Goal: Find specific page/section: Find specific page/section

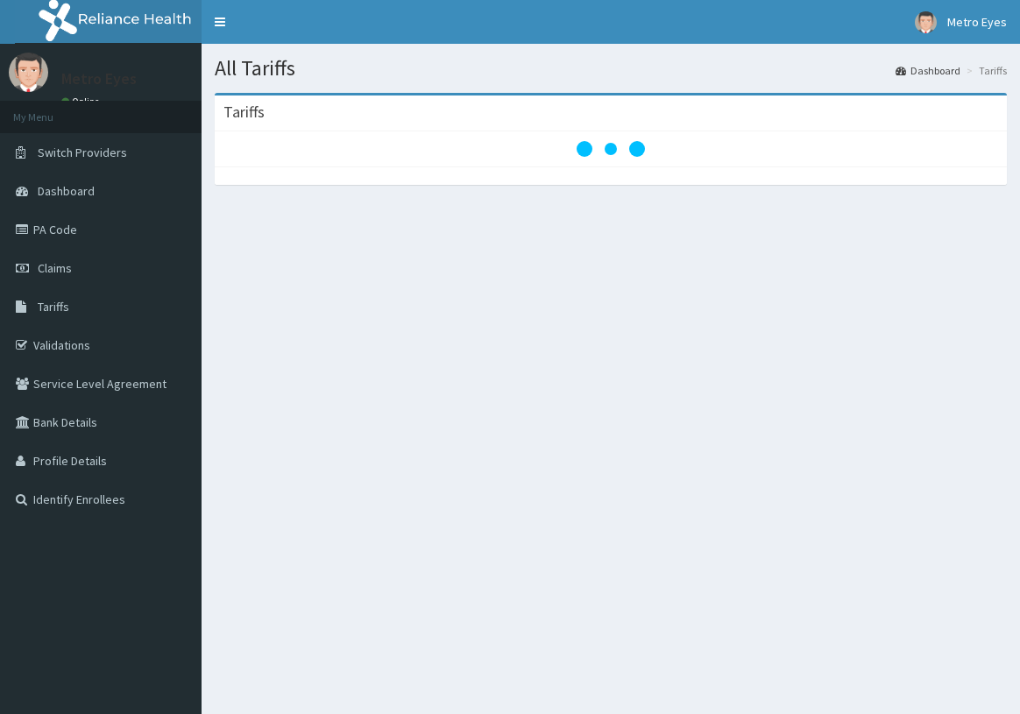
click at [53, 310] on span "Tariffs" at bounding box center [54, 307] width 32 height 16
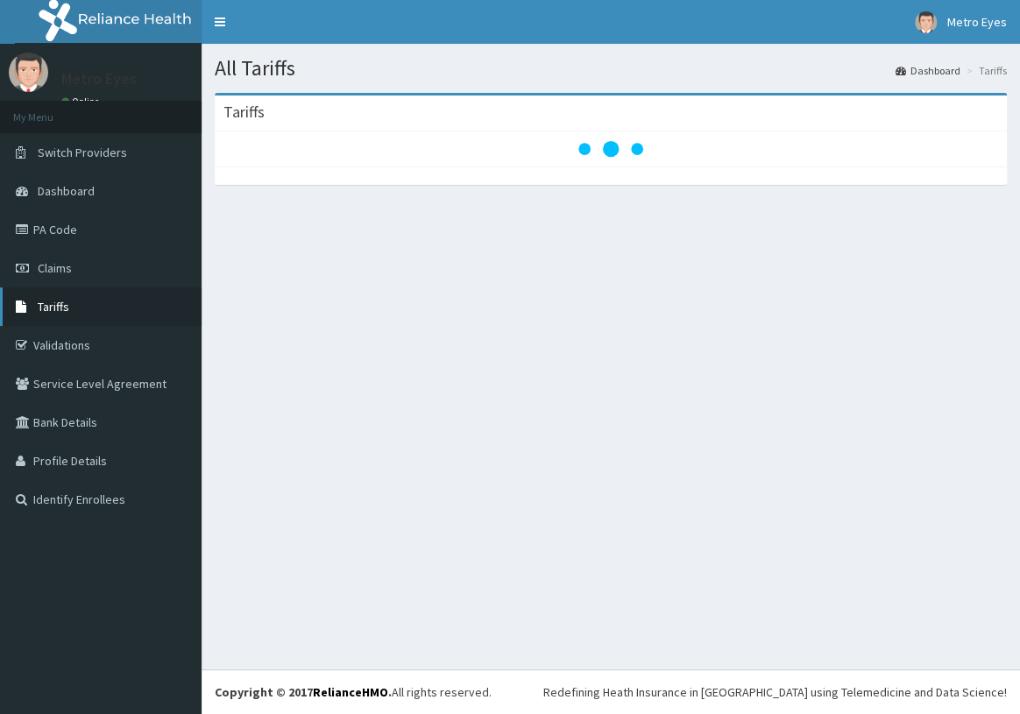
click at [30, 304] on icon at bounding box center [25, 307] width 18 height 12
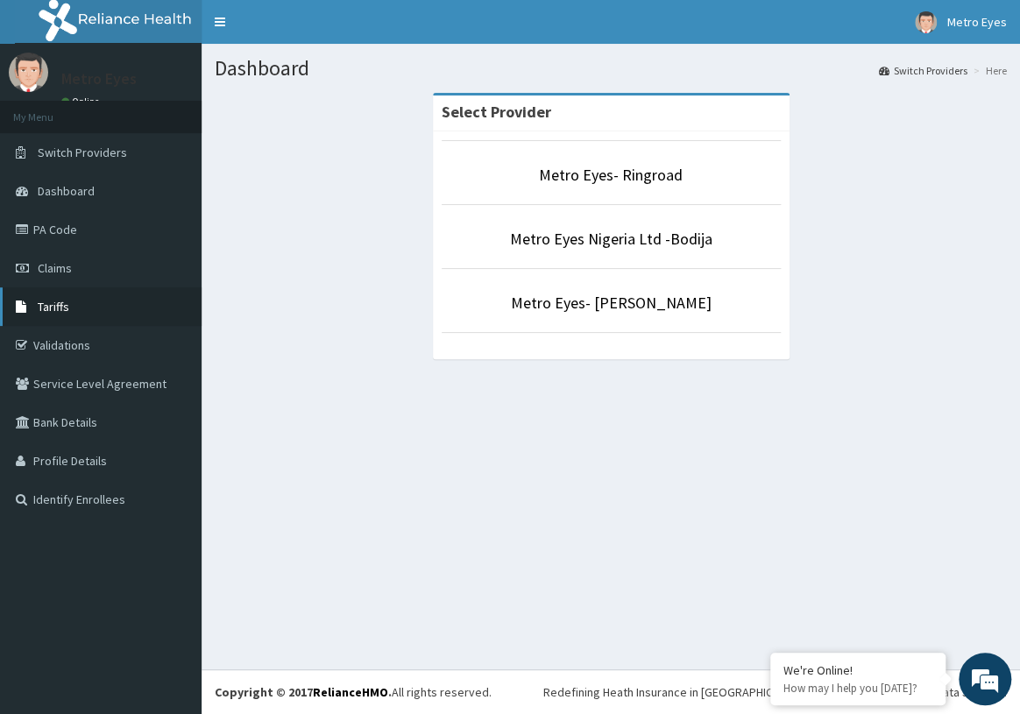
click at [64, 294] on link "Tariffs" at bounding box center [101, 306] width 202 height 39
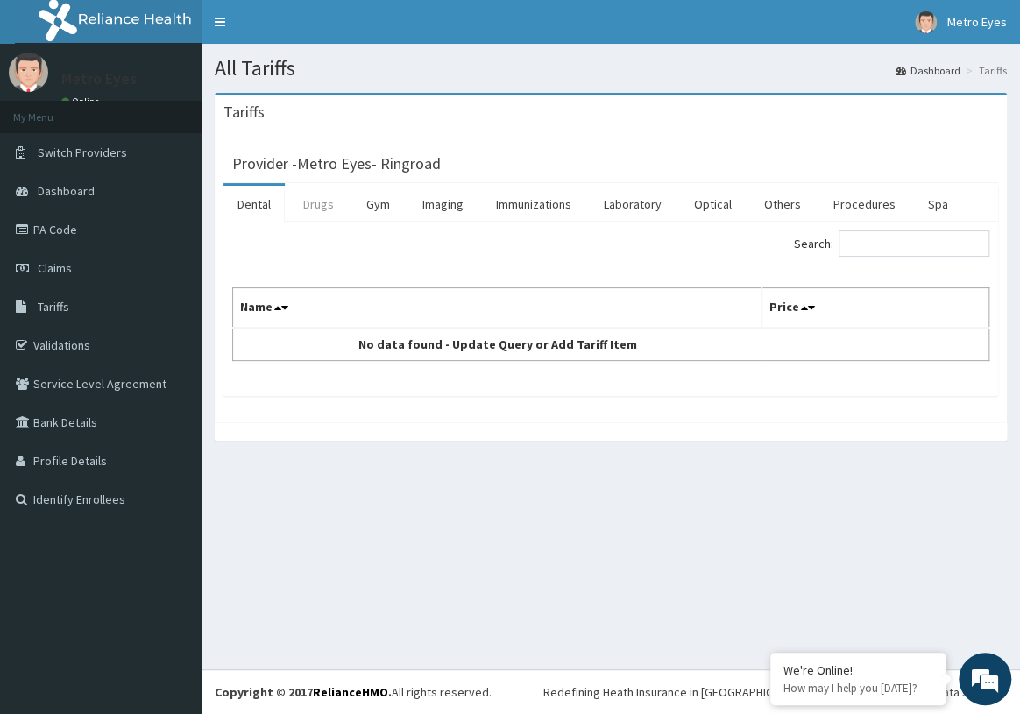
click at [316, 201] on link "Drugs" at bounding box center [318, 204] width 59 height 37
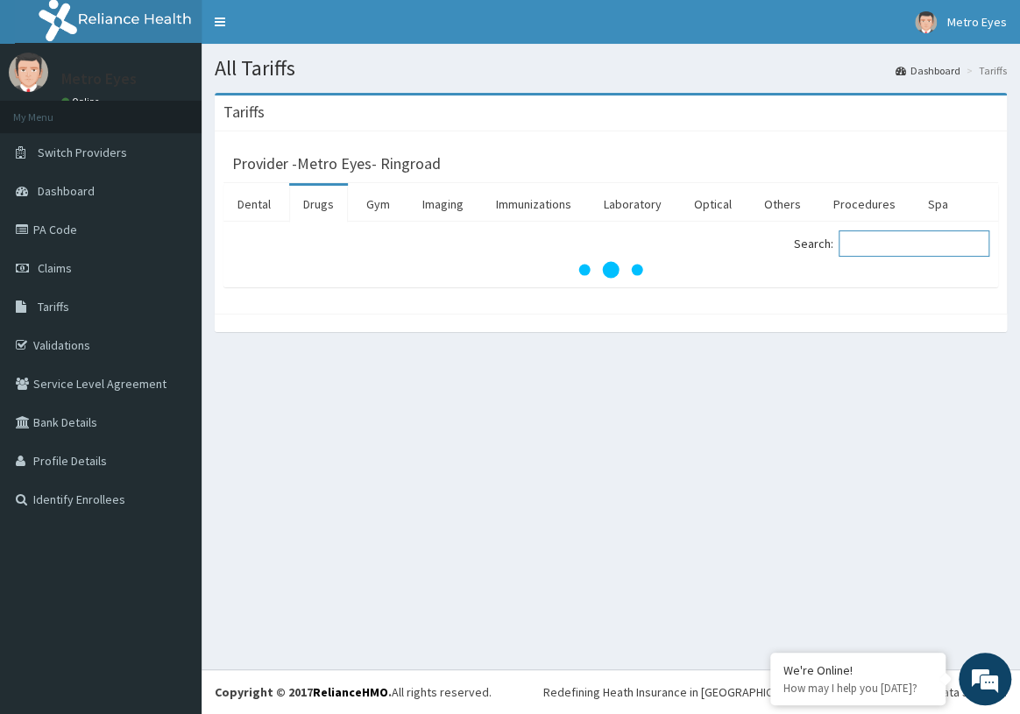
click at [891, 252] on input "Search:" at bounding box center [914, 243] width 151 height 26
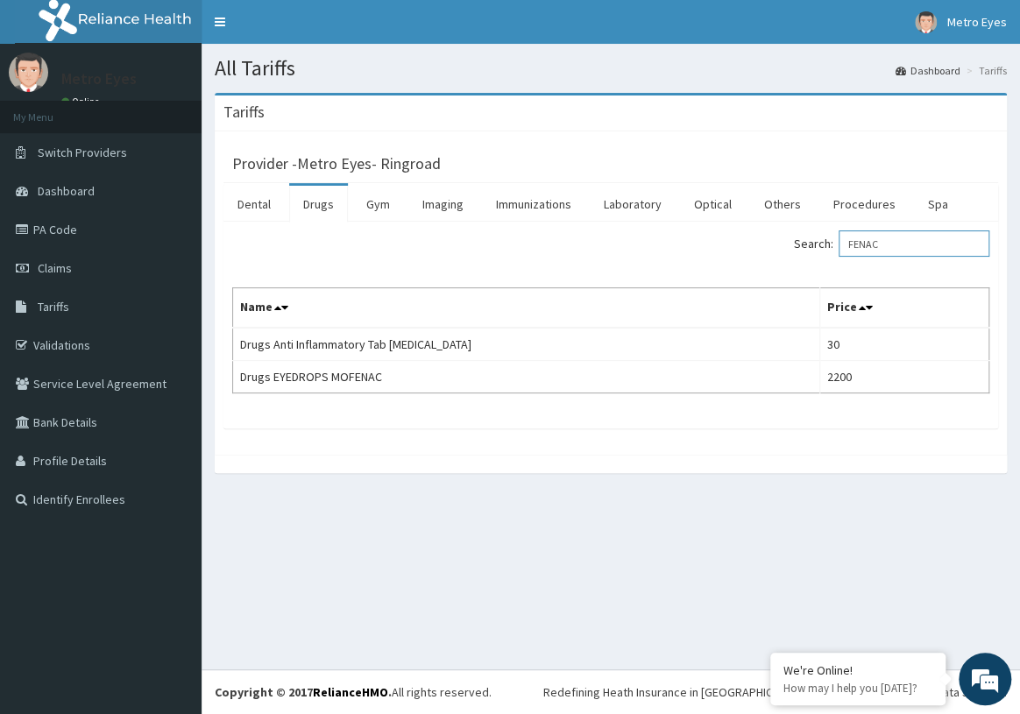
type input "FENAC"
click at [26, 229] on icon at bounding box center [25, 229] width 18 height 12
